Goal: Task Accomplishment & Management: Manage account settings

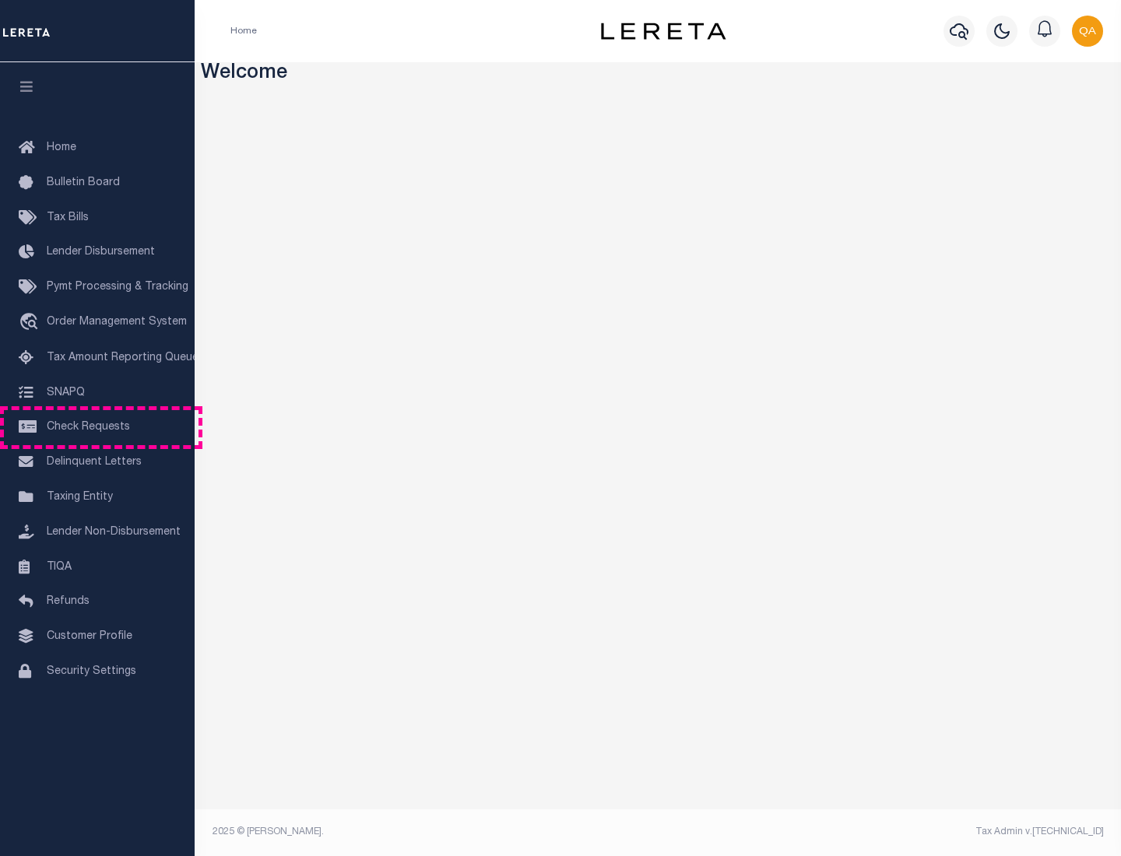
click at [97, 427] on span "Check Requests" at bounding box center [88, 427] width 83 height 11
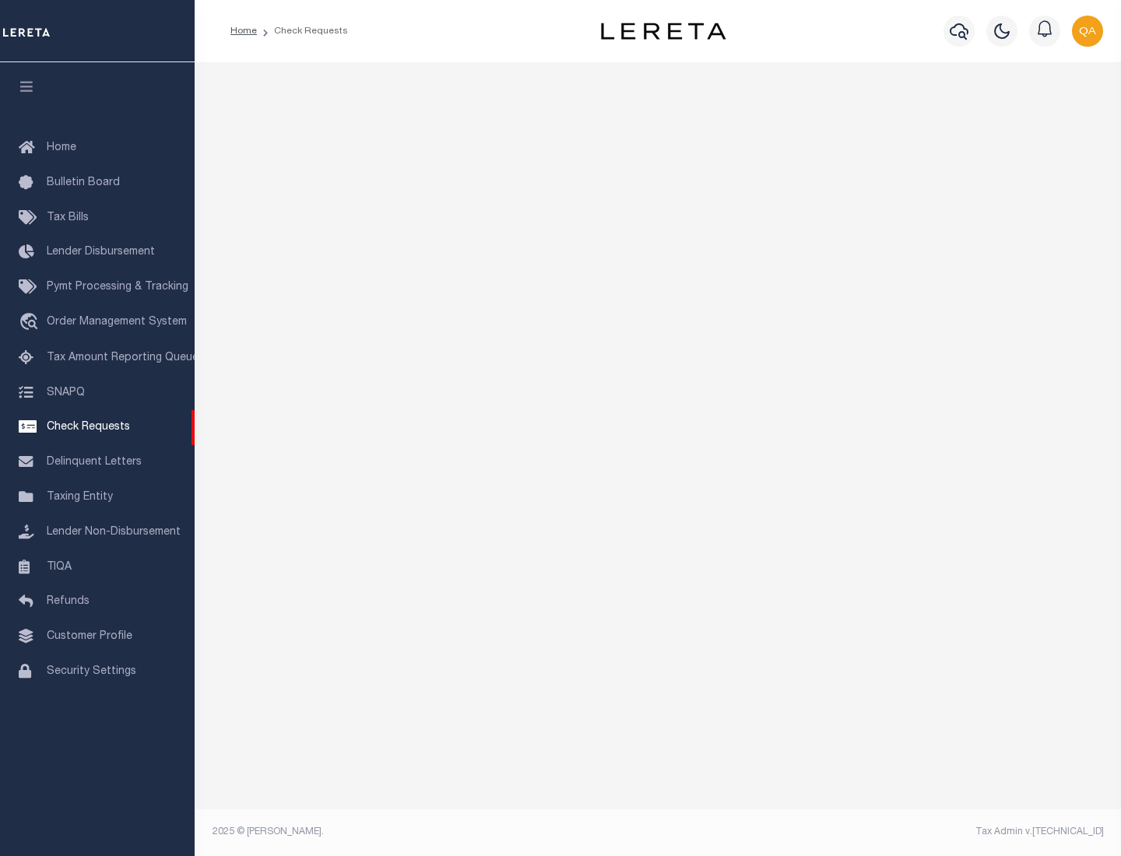
select select "50"
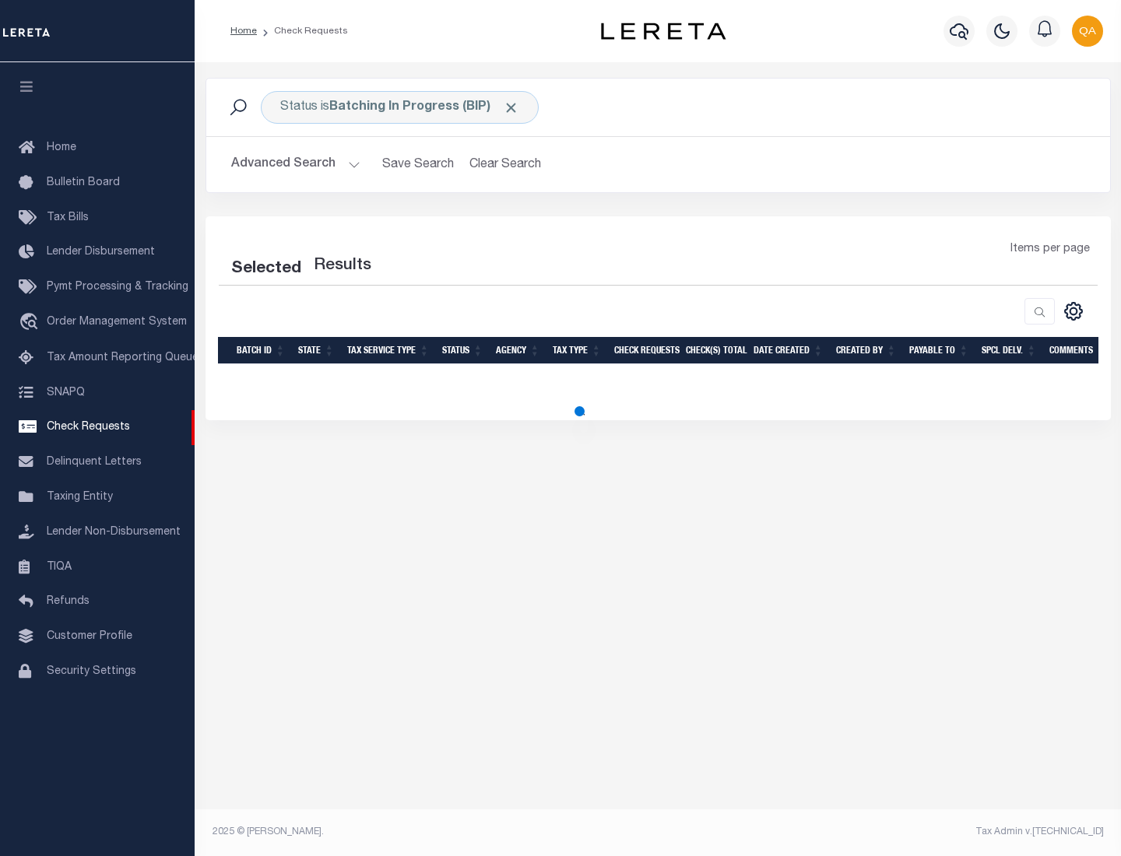
select select "50"
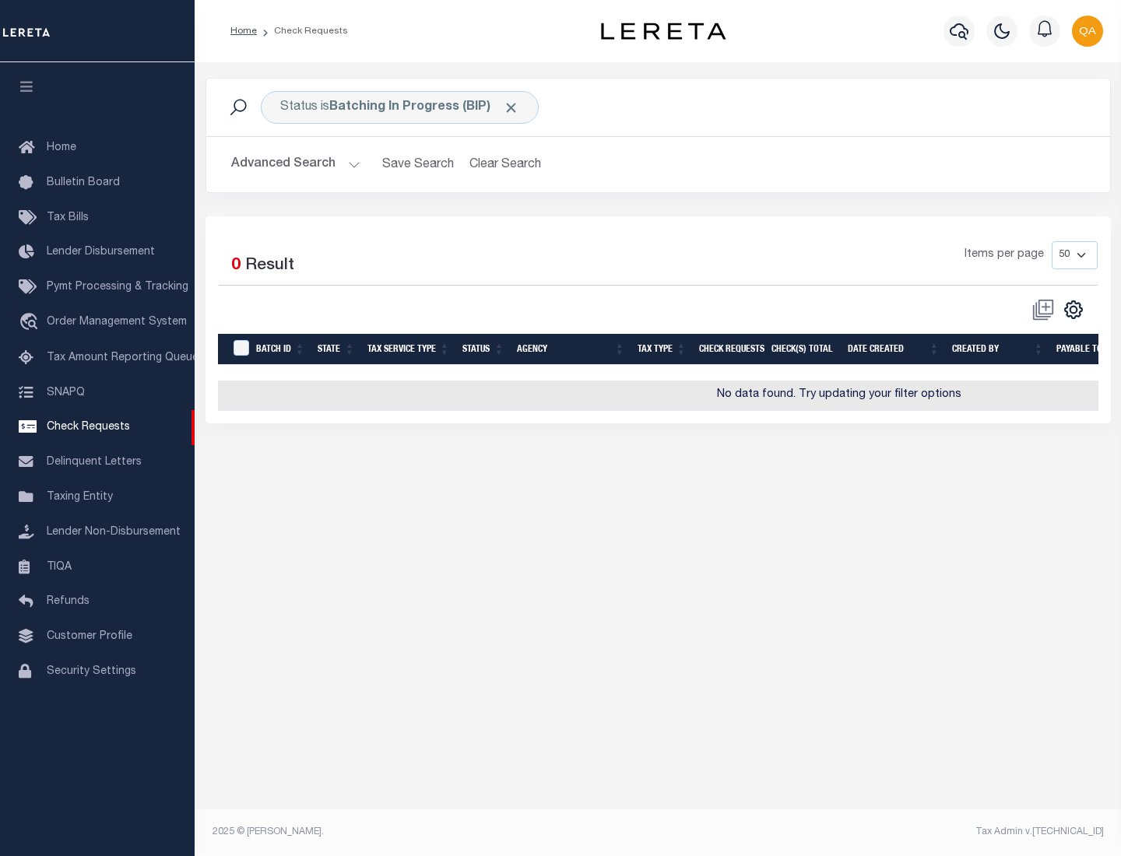
click at [511, 107] on span "Click to Remove" at bounding box center [511, 108] width 16 height 16
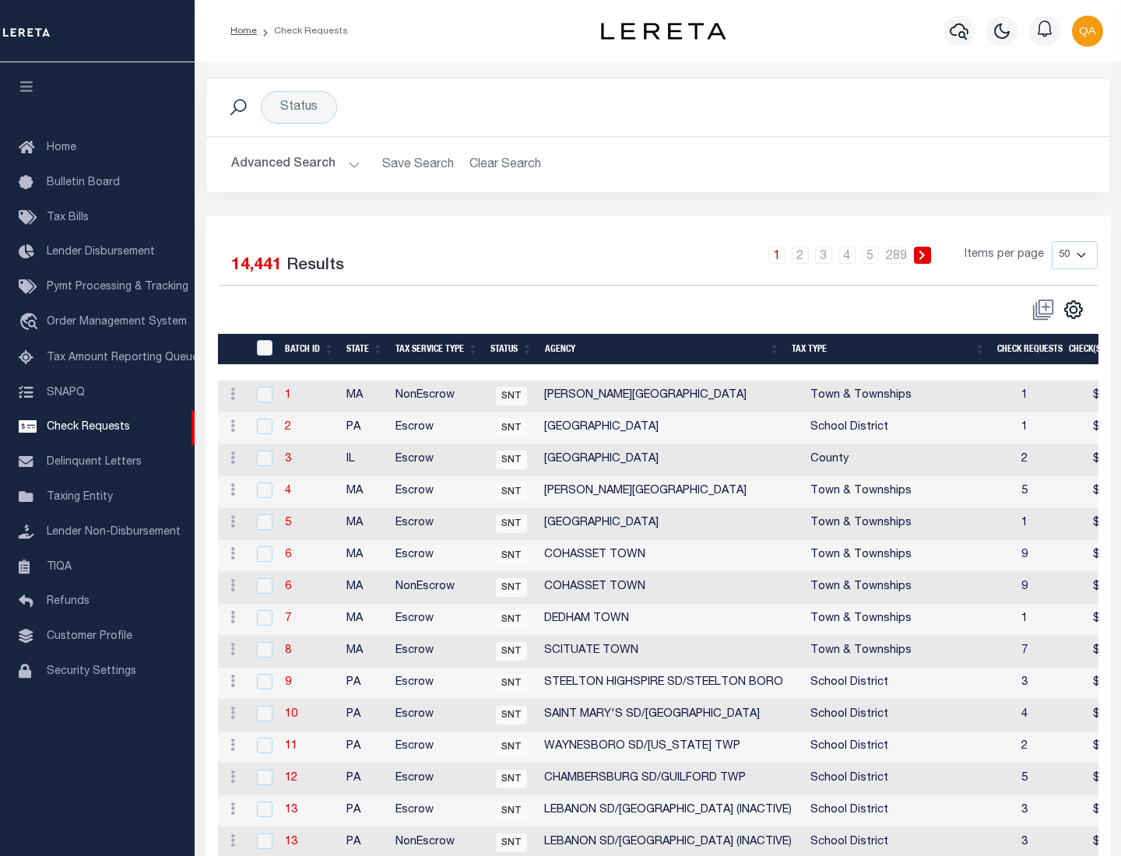
scroll to position [750, 0]
